Goal: Information Seeking & Learning: Learn about a topic

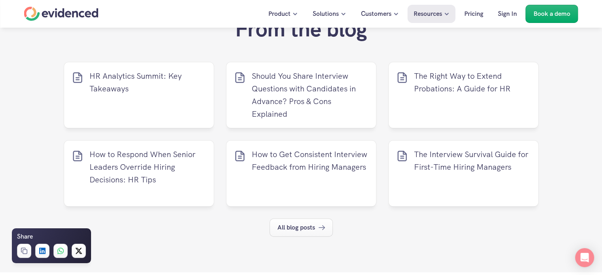
scroll to position [3500, 0]
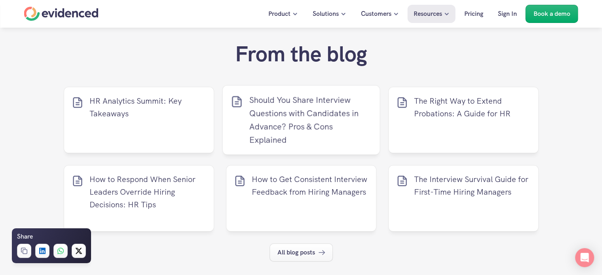
click at [275, 109] on p "Should You Share Interview Questions with Candidates in Advance? Pros & Cons Ex…" at bounding box center [310, 119] width 123 height 53
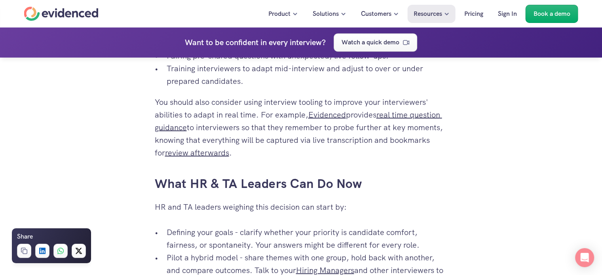
scroll to position [1410, 0]
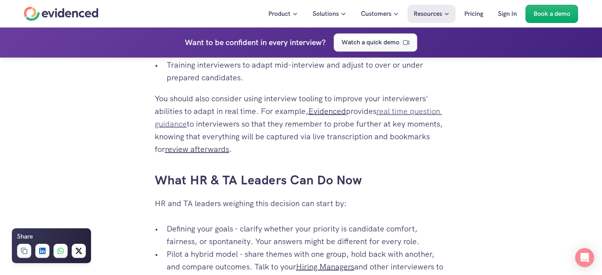
click at [397, 112] on link "real time question guidance" at bounding box center [298, 117] width 287 height 23
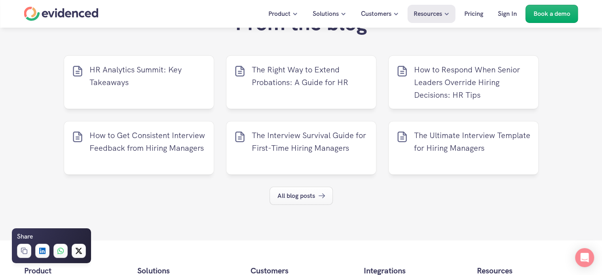
scroll to position [2369, 0]
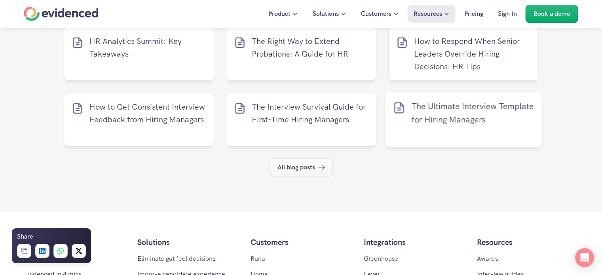
click at [441, 123] on p "The Ultimate Interview Template for Hiring Managers" at bounding box center [472, 113] width 123 height 27
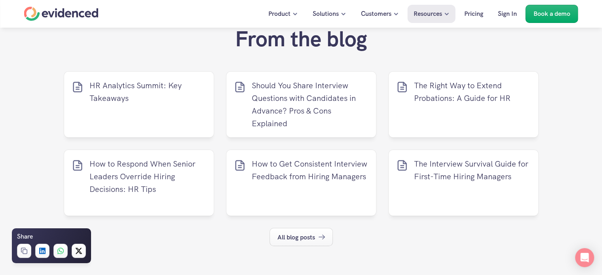
scroll to position [2877, 0]
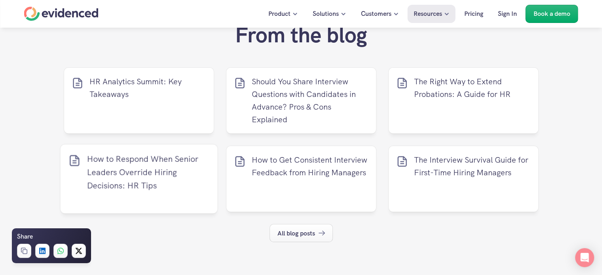
click at [115, 192] on p "How to Respond When Senior Leaders Override Hiring Decisions: HR Tips" at bounding box center [148, 172] width 123 height 40
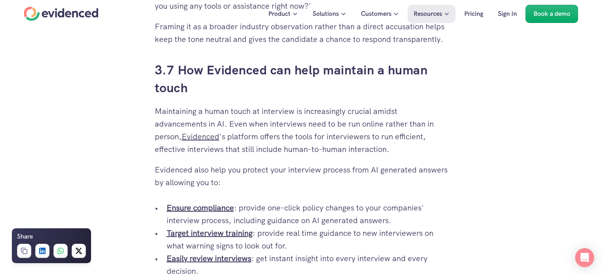
scroll to position [3500, 0]
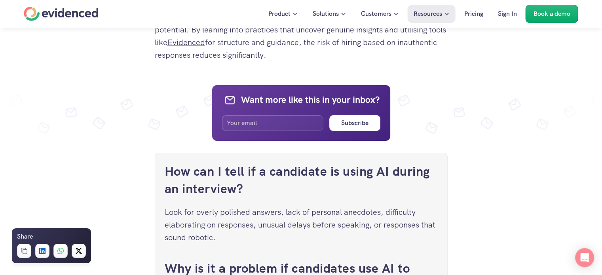
scroll to position [2897, 0]
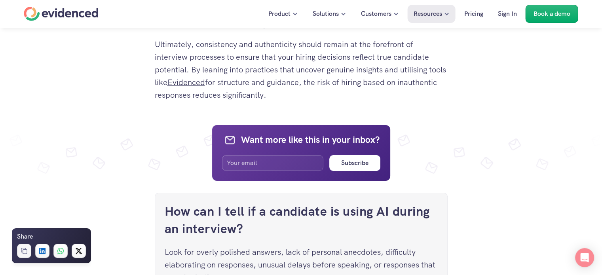
click at [23, 252] on rect at bounding box center [25, 252] width 4 height 4
